Goal: Information Seeking & Learning: Learn about a topic

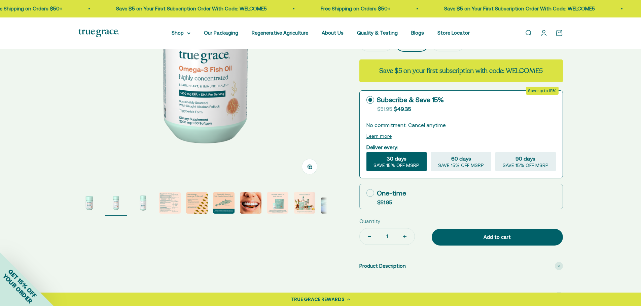
scroll to position [0, 257]
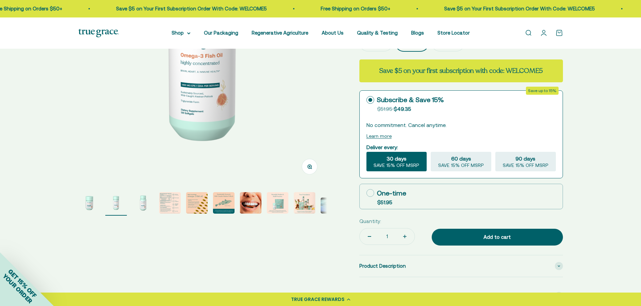
click at [115, 208] on img "Go to item 2" at bounding box center [116, 203] width 22 height 22
click at [147, 204] on img "Go to item 3" at bounding box center [143, 203] width 22 height 22
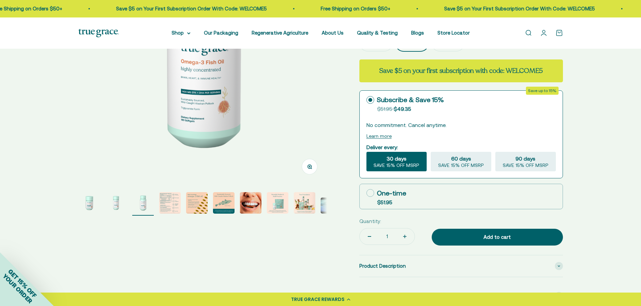
click at [171, 203] on img "Go to item 4" at bounding box center [170, 203] width 22 height 22
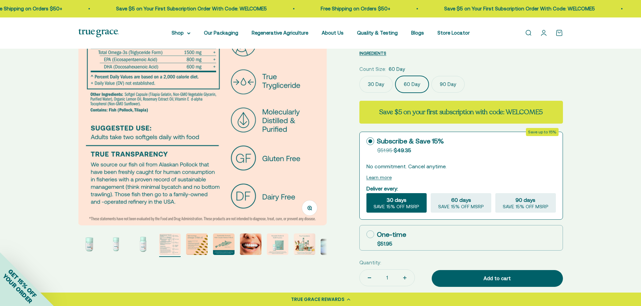
scroll to position [235, 0]
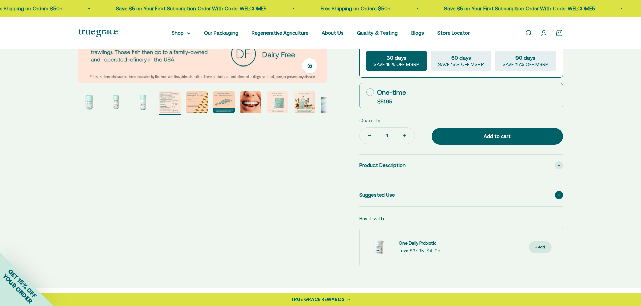
click at [412, 196] on div "Suggested Use" at bounding box center [460, 196] width 203 height 22
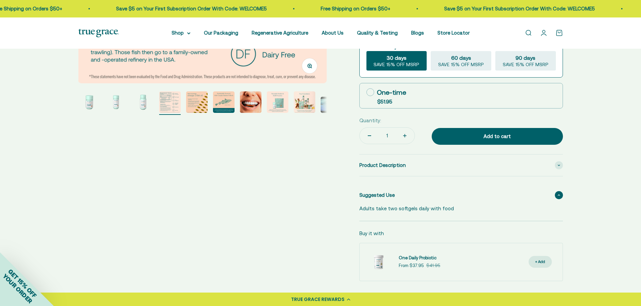
click at [412, 196] on div "Suggested Use" at bounding box center [460, 196] width 203 height 22
click at [413, 172] on div "Product Description" at bounding box center [460, 166] width 203 height 22
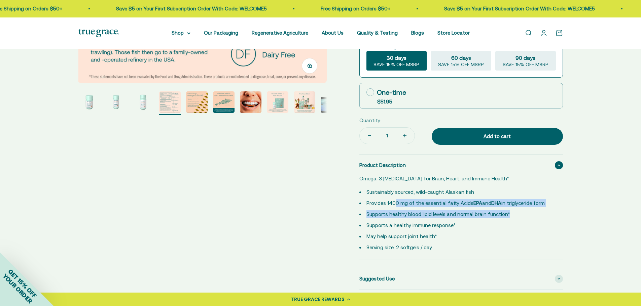
drag, startPoint x: 395, startPoint y: 204, endPoint x: 517, endPoint y: 218, distance: 123.4
click at [517, 218] on ul "Sustainably sourced, wild-caught Alaskan fish Provides 1400 mg of the essential…" at bounding box center [456, 220] width 195 height 64
click at [517, 218] on li "Supports healthy blood lipid levels and normal brain function*" at bounding box center [456, 214] width 195 height 8
drag, startPoint x: 446, startPoint y: 198, endPoint x: 519, endPoint y: 209, distance: 73.9
click at [519, 209] on ul "Sustainably sourced, wild-caught Alaskan fish Provides 1400 mg of the essential…" at bounding box center [456, 220] width 195 height 64
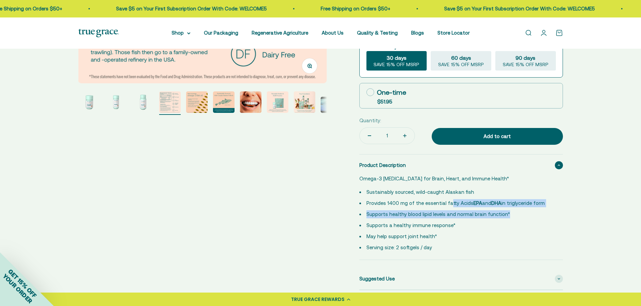
click at [519, 210] on li "Supports healthy blood lipid levels and normal brain function*" at bounding box center [456, 214] width 195 height 8
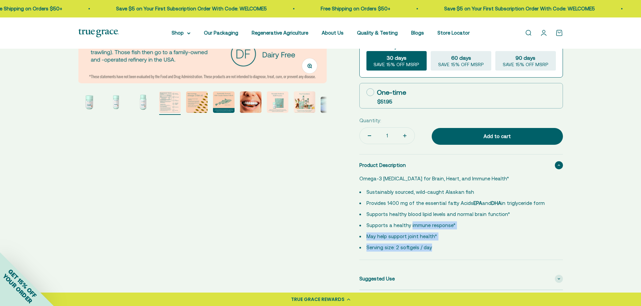
drag, startPoint x: 409, startPoint y: 228, endPoint x: 444, endPoint y: 247, distance: 39.4
click at [444, 247] on ul "Sustainably sourced, wild-caught Alaskan fish Provides 1400 mg of the essential…" at bounding box center [456, 220] width 195 height 64
click at [444, 247] on li "Serving size: 2 softgels / day" at bounding box center [456, 248] width 195 height 8
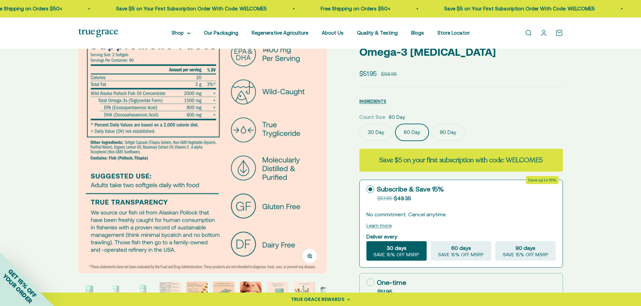
scroll to position [0, 0]
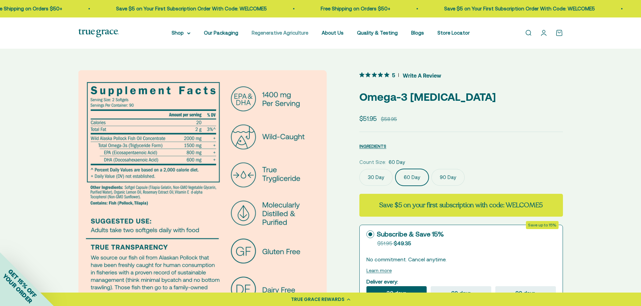
click at [281, 33] on link "Regenerative Agriculture" at bounding box center [280, 33] width 56 height 6
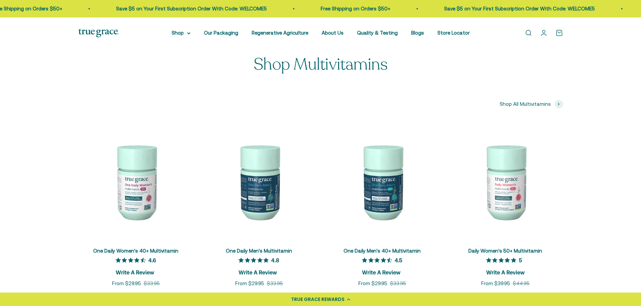
scroll to position [2354, 0]
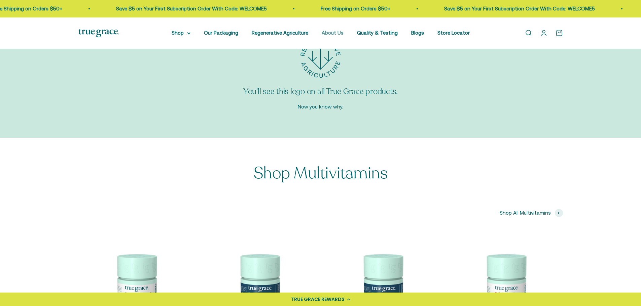
click at [337, 33] on link "About Us" at bounding box center [332, 33] width 22 height 6
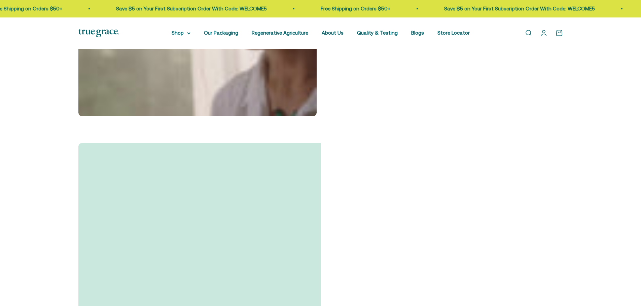
scroll to position [437, 0]
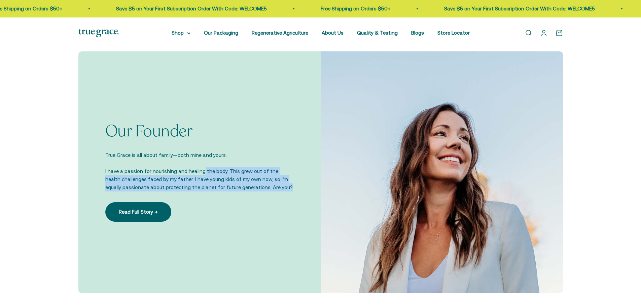
drag, startPoint x: 200, startPoint y: 171, endPoint x: 280, endPoint y: 193, distance: 82.8
click at [280, 193] on div "Our Founder True Grace is all about family—both mine and yours. I have a passio…" at bounding box center [199, 172] width 188 height 99
click at [281, 193] on div "Our Founder True Grace is all about family—both mine and yours. I have a passio…" at bounding box center [199, 172] width 188 height 99
click at [282, 193] on div "Our Founder True Grace is all about family—both mine and yours. I have a passio…" at bounding box center [199, 172] width 188 height 99
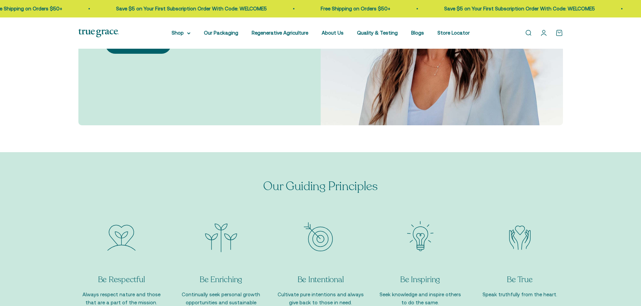
click at [257, 191] on div "Our Guiding Principles Be Respectful Always respect nature and those that are a…" at bounding box center [320, 247] width 484 height 136
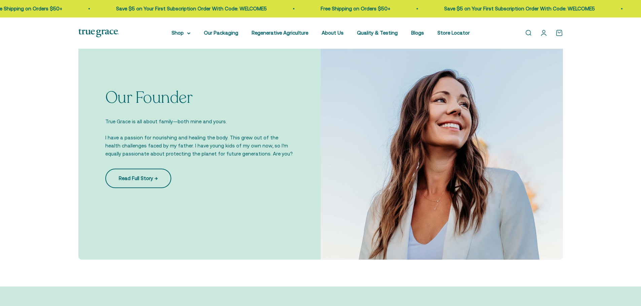
click at [144, 177] on link "Read Full Story →" at bounding box center [138, 179] width 66 height 20
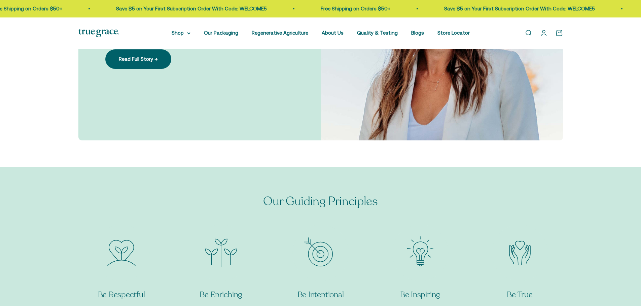
scroll to position [639, 0]
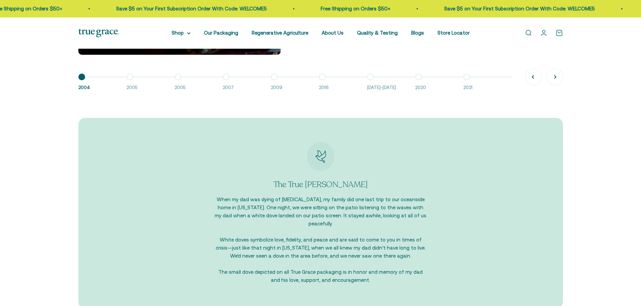
scroll to position [672, 0]
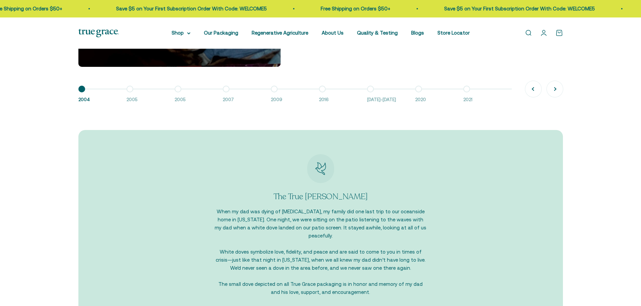
click at [322, 96] on span "2016" at bounding box center [339, 99] width 41 height 7
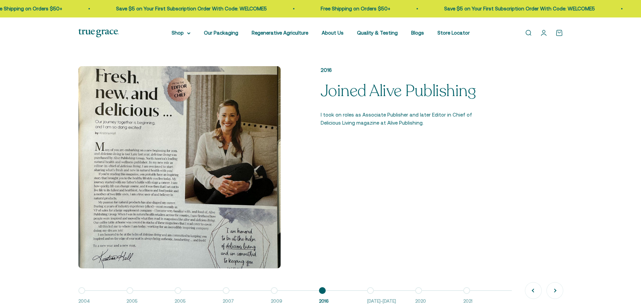
scroll to position [572, 0]
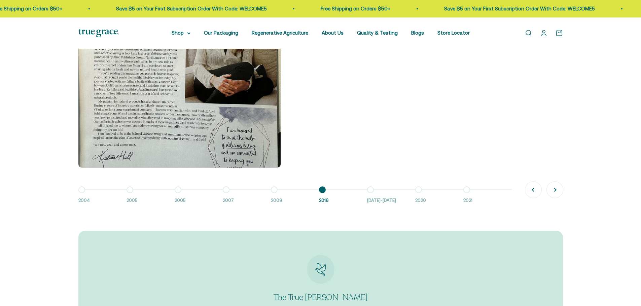
click at [372, 194] on button "Go to item 7 2016-2018" at bounding box center [391, 197] width 48 height 14
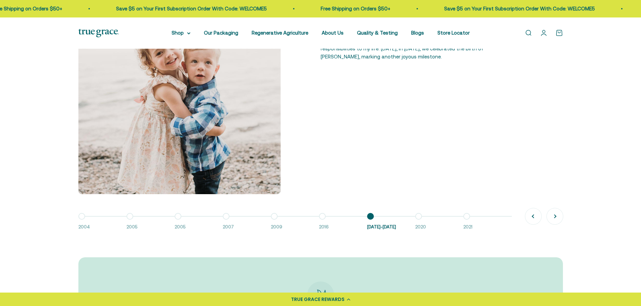
scroll to position [504, 0]
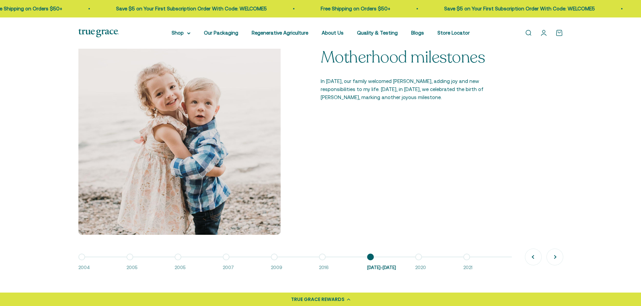
click at [420, 258] on button "Go to item 8 2020" at bounding box center [439, 264] width 48 height 14
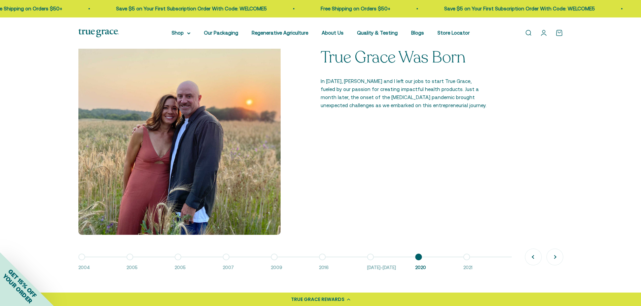
click at [466, 259] on button "Go to item 9 2021" at bounding box center [487, 264] width 48 height 14
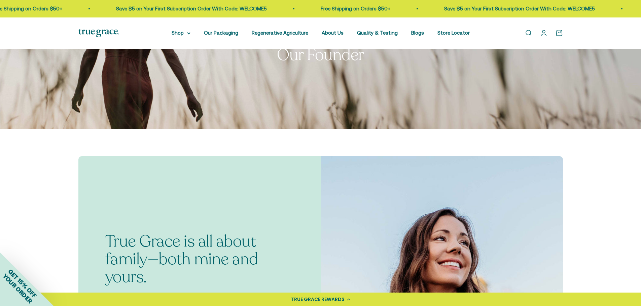
scroll to position [0, 0]
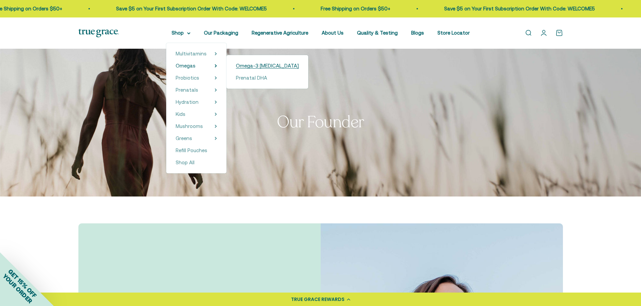
click at [263, 68] on span "Omega-3 [MEDICAL_DATA]" at bounding box center [267, 66] width 63 height 6
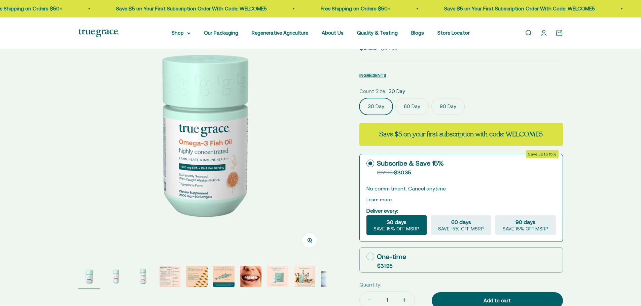
scroll to position [202, 0]
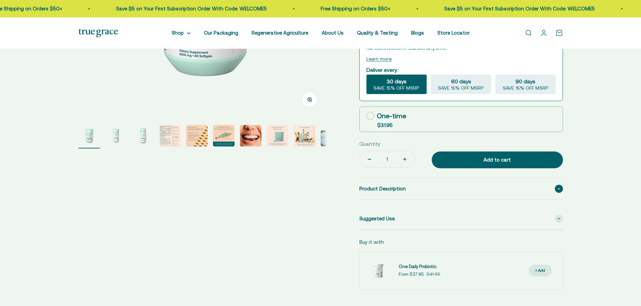
click at [404, 189] on div "Product Description" at bounding box center [460, 189] width 203 height 22
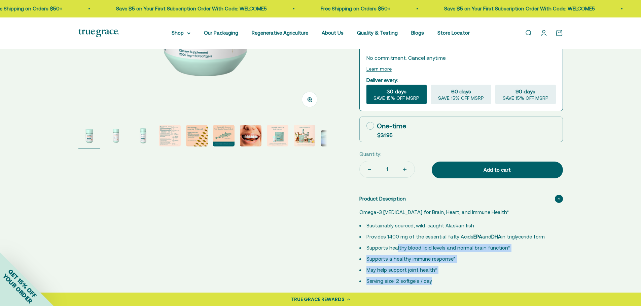
drag, startPoint x: 395, startPoint y: 248, endPoint x: 487, endPoint y: 278, distance: 96.2
click at [487, 278] on ul "Sustainably sourced, wild-caught Alaskan fish Provides 1400 mg of the essential…" at bounding box center [456, 254] width 195 height 64
click at [487, 278] on li "Serving size: 2 softgels / day" at bounding box center [456, 281] width 195 height 8
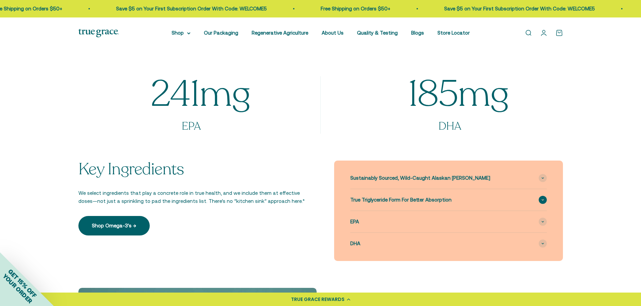
scroll to position [605, 0]
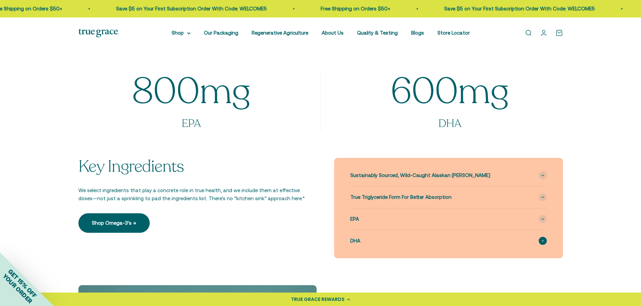
click at [448, 239] on div "DHA" at bounding box center [448, 241] width 196 height 22
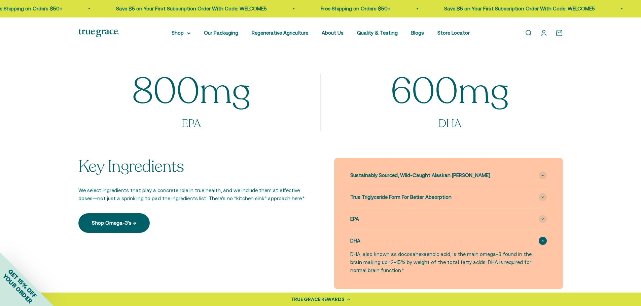
click at [448, 239] on div "DHA" at bounding box center [448, 241] width 196 height 22
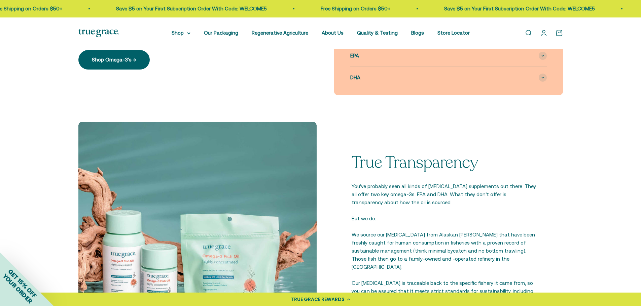
scroll to position [807, 0]
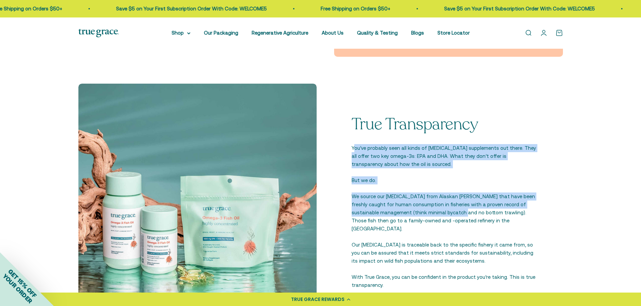
drag, startPoint x: 355, startPoint y: 154, endPoint x: 452, endPoint y: 233, distance: 125.2
click at [450, 232] on div "True Transparency You’ve probably seen all kinds of fish oil supplements out th…" at bounding box center [443, 203] width 184 height 174
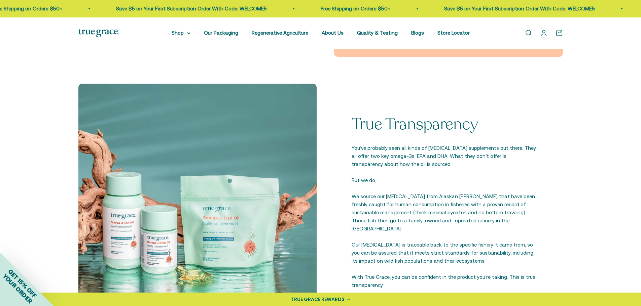
click at [452, 233] on div "True Transparency You’ve probably seen all kinds of fish oil supplements out th…" at bounding box center [443, 203] width 184 height 174
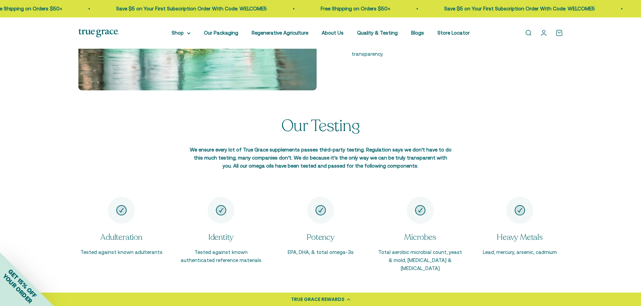
scroll to position [1042, 0]
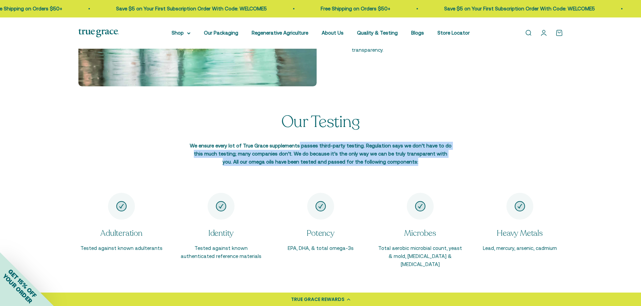
drag, startPoint x: 298, startPoint y: 148, endPoint x: 405, endPoint y: 168, distance: 108.7
click at [405, 168] on div "Our Testing We ensure every lot of True Grace supplements passes third-party te…" at bounding box center [320, 153] width 641 height 80
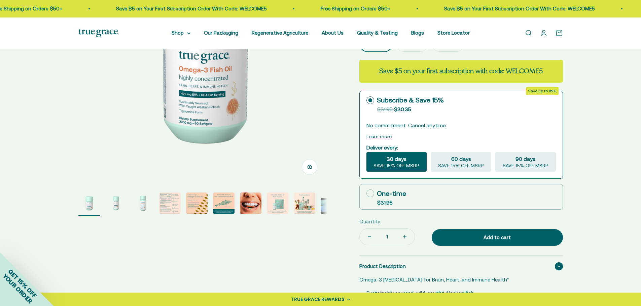
scroll to position [0, 0]
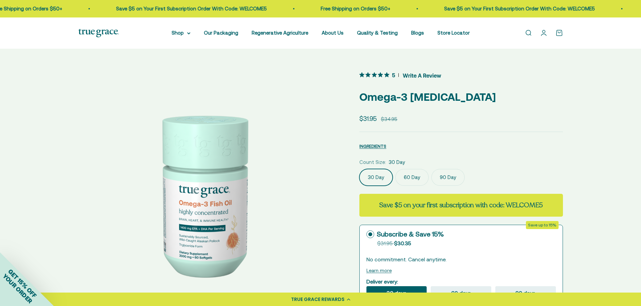
click at [416, 177] on label "60 Day" at bounding box center [411, 177] width 33 height 17
click at [359, 169] on input "60 Day" at bounding box center [359, 169] width 0 height 0
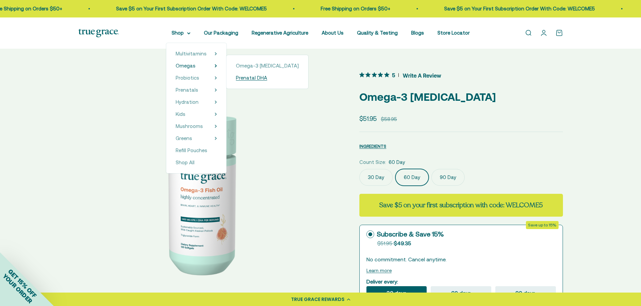
click at [244, 78] on span "Prenatal DHA" at bounding box center [251, 78] width 31 height 6
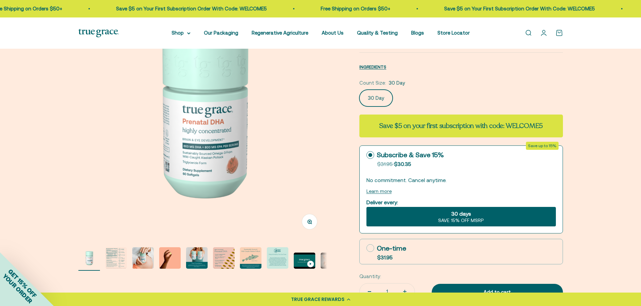
scroll to position [67, 0]
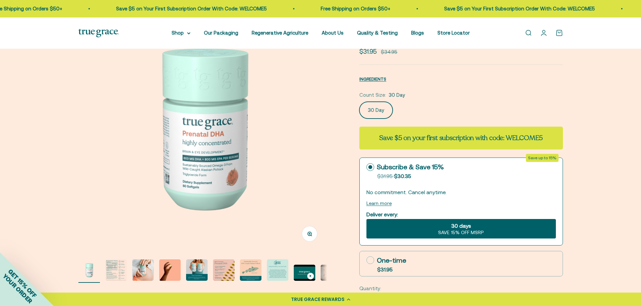
click at [122, 273] on img "Go to item 2" at bounding box center [116, 271] width 22 height 22
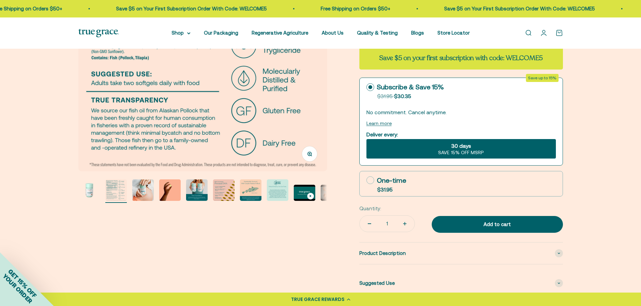
scroll to position [168, 0]
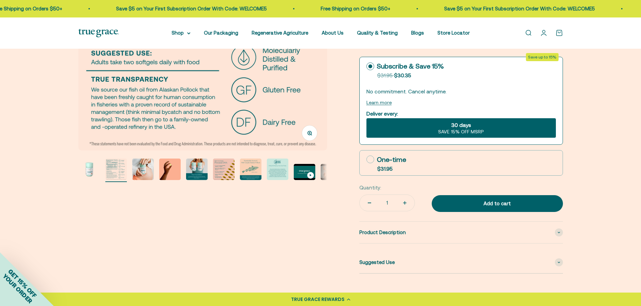
click at [136, 173] on img "Go to item 3" at bounding box center [143, 170] width 22 height 22
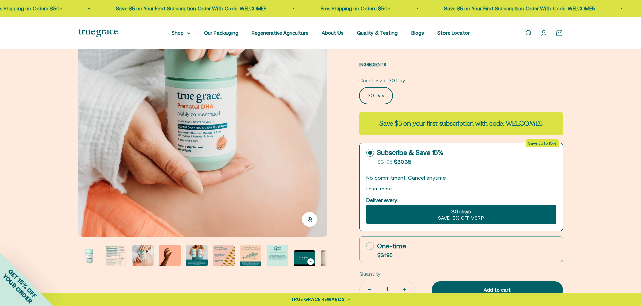
scroll to position [67, 0]
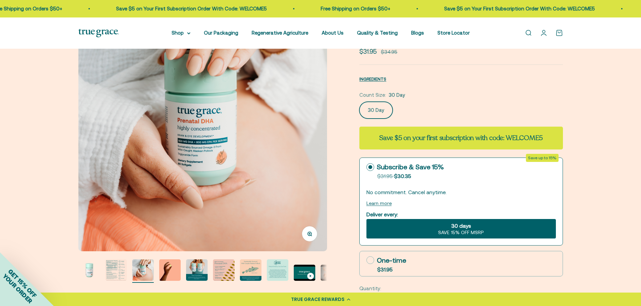
click at [229, 270] on img "Go to item 6" at bounding box center [224, 271] width 22 height 22
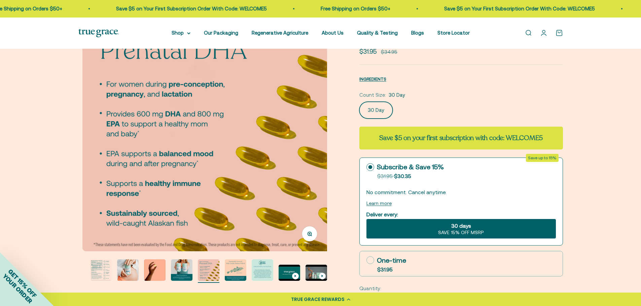
scroll to position [0, 1283]
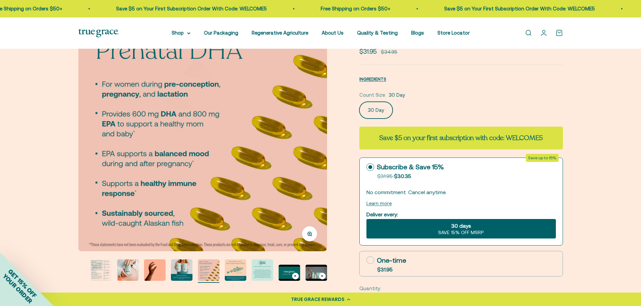
click at [256, 273] on img "Go to item 8" at bounding box center [263, 271] width 22 height 22
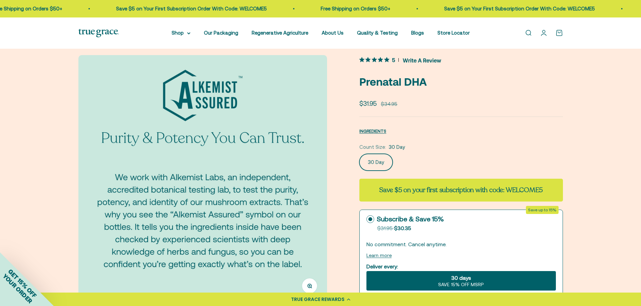
scroll to position [0, 0]
